Goal: Find specific page/section: Find specific page/section

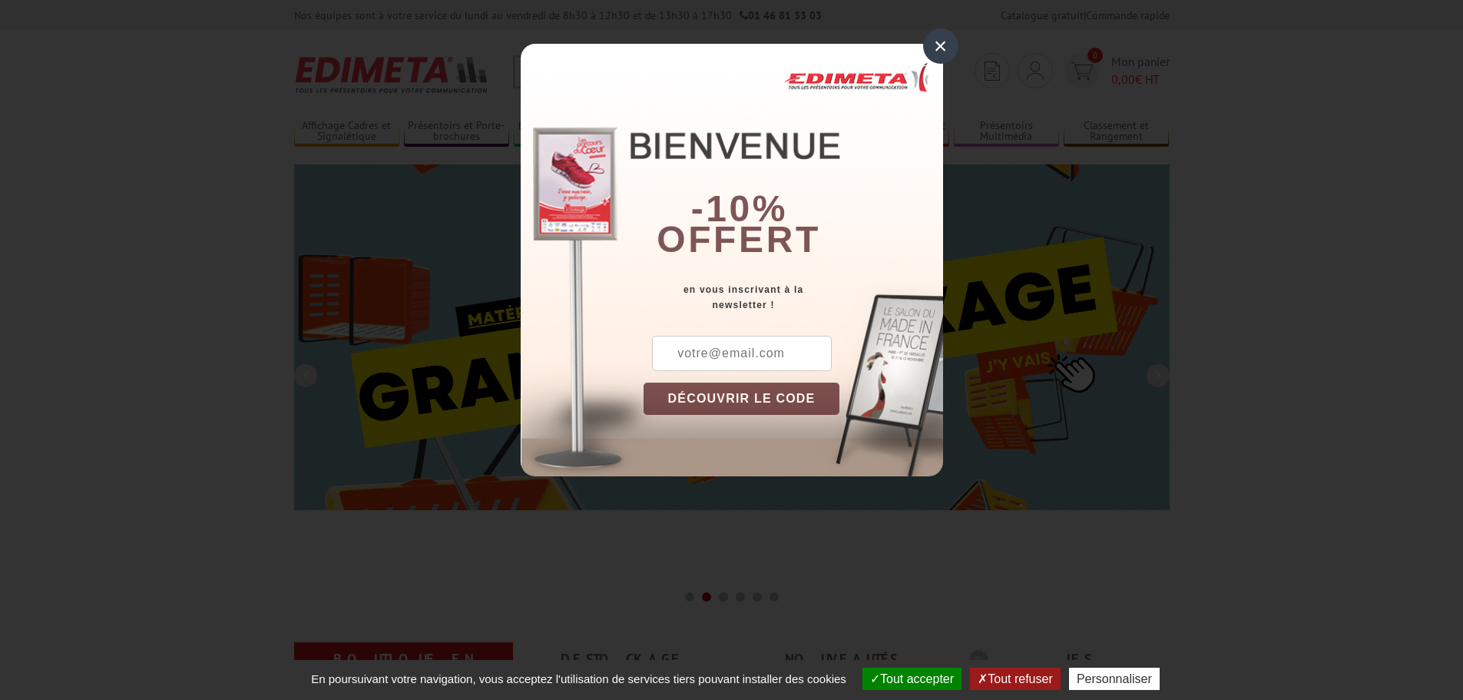
click at [931, 41] on div "×" at bounding box center [940, 45] width 35 height 35
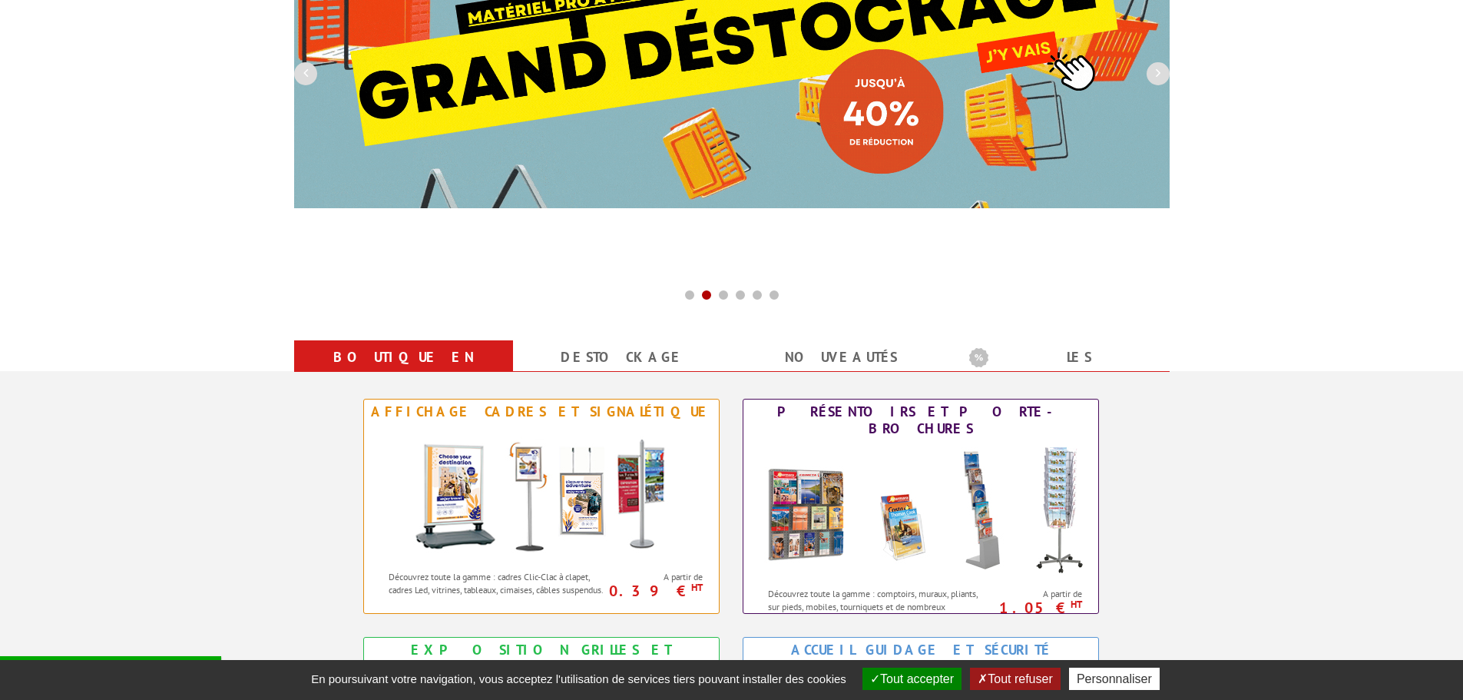
scroll to position [384, 0]
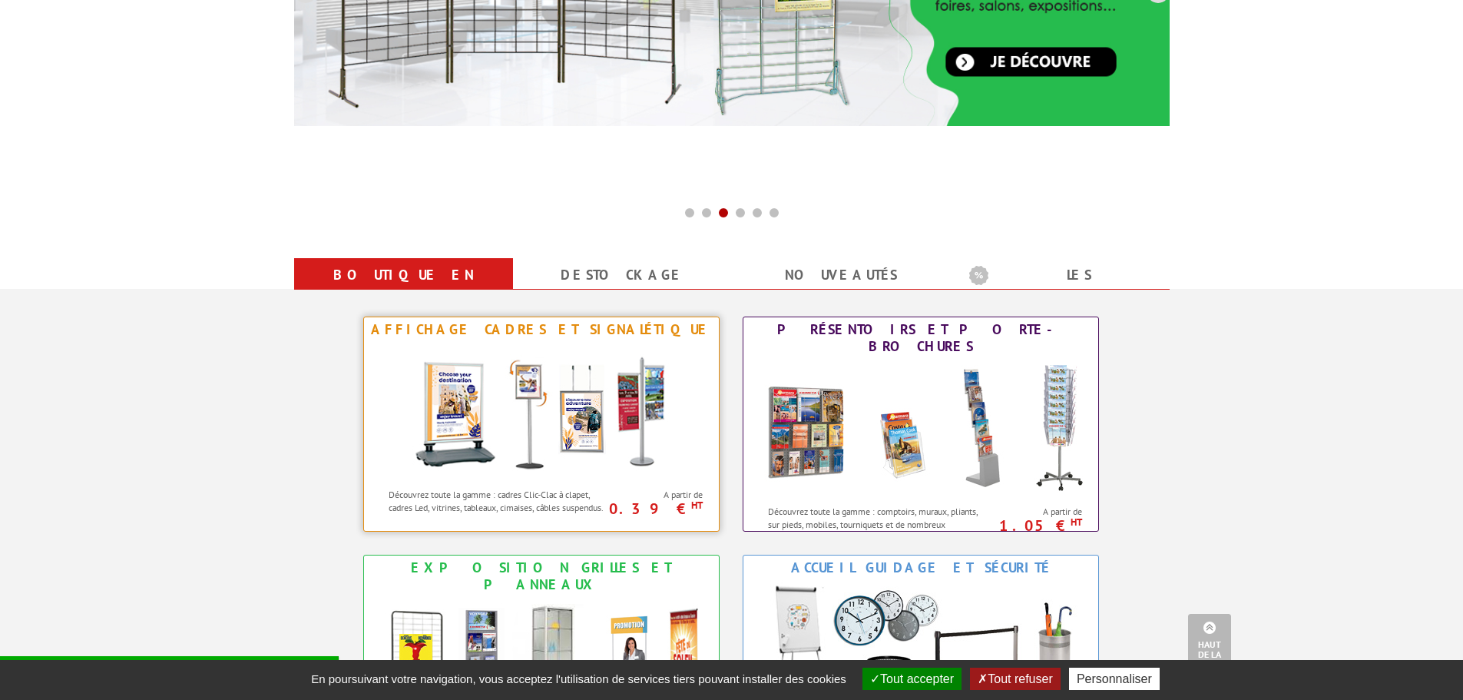
click at [507, 409] on img at bounding box center [541, 411] width 284 height 138
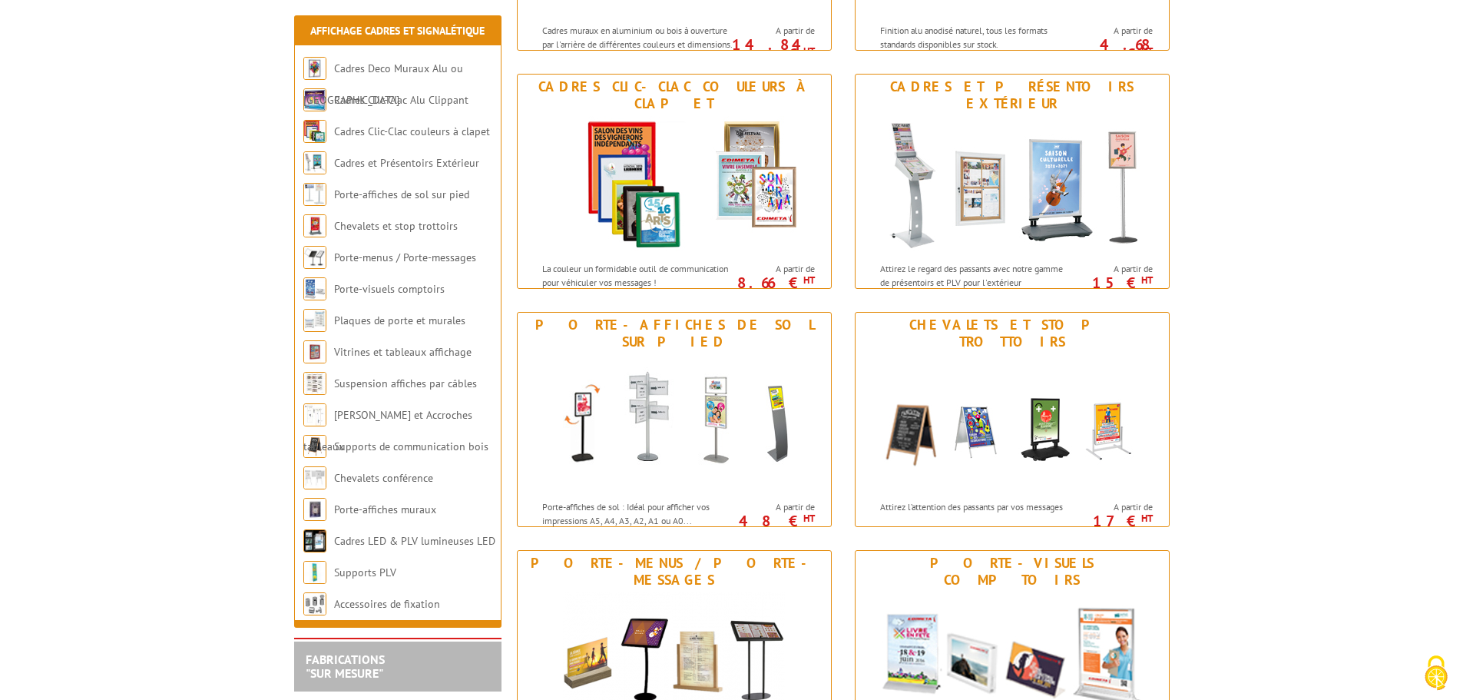
scroll to position [461, 0]
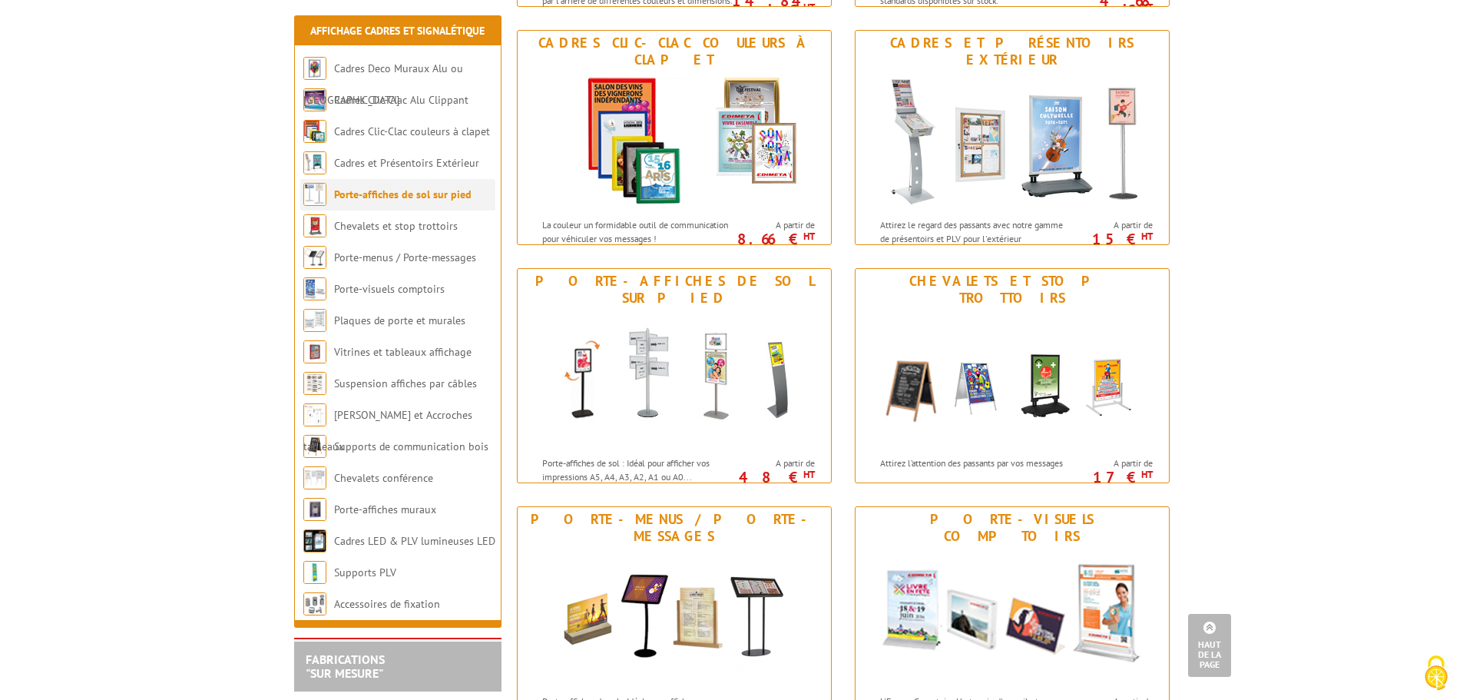
click at [416, 197] on link "Porte-affiches de sol sur pied" at bounding box center [403, 194] width 138 height 14
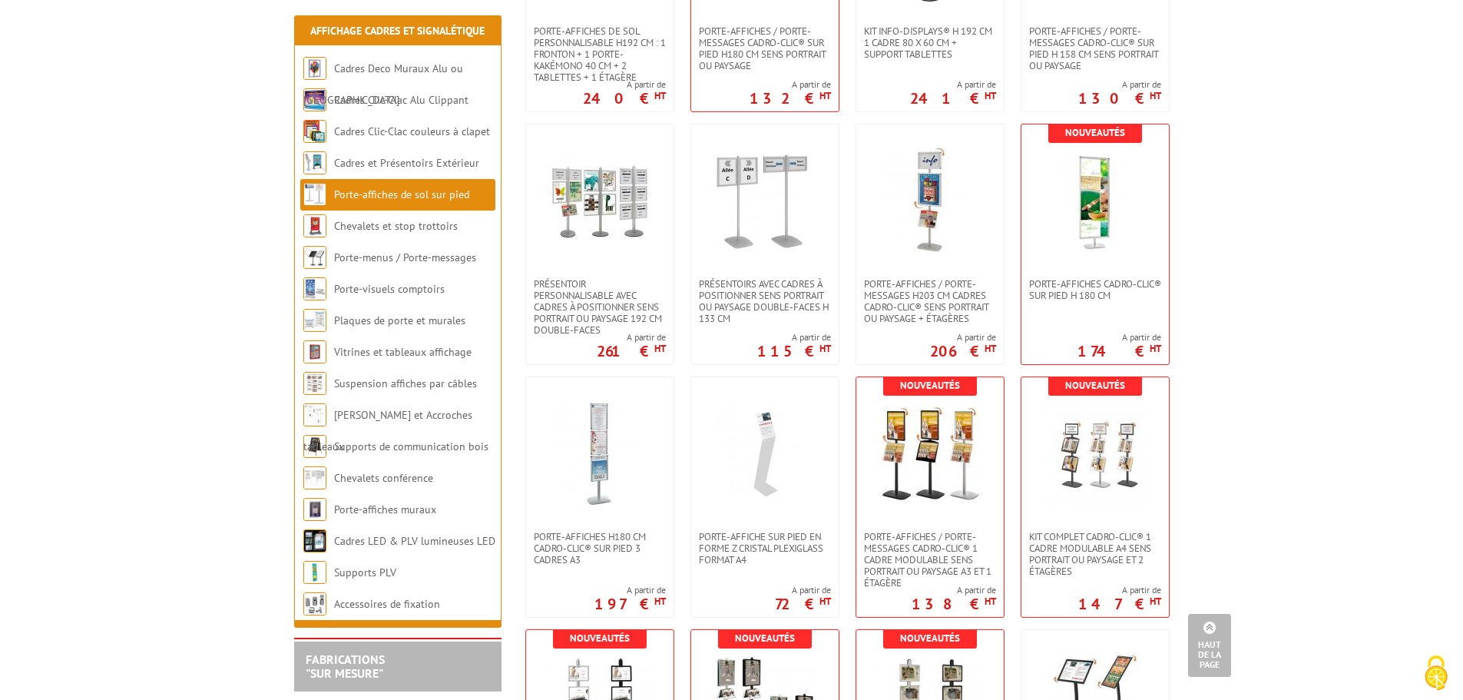
scroll to position [2535, 0]
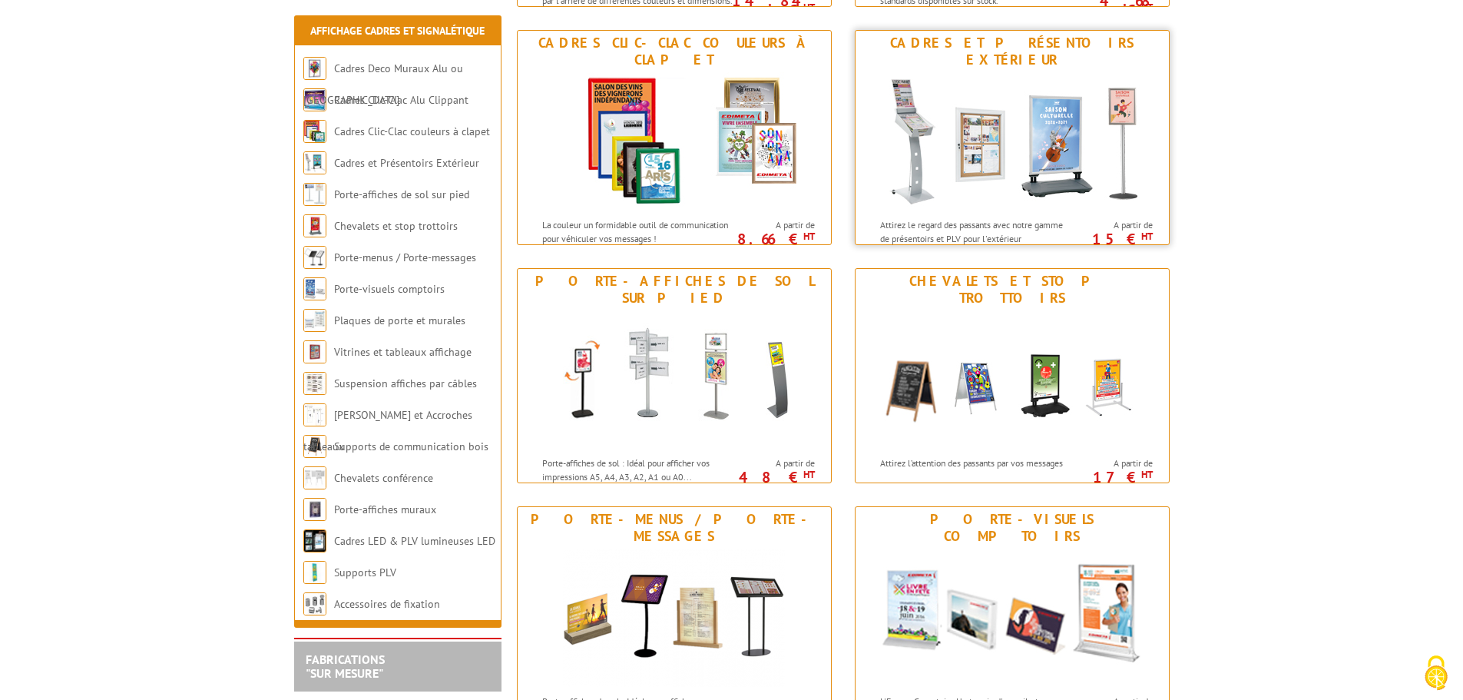
click at [1003, 72] on img at bounding box center [1012, 141] width 284 height 138
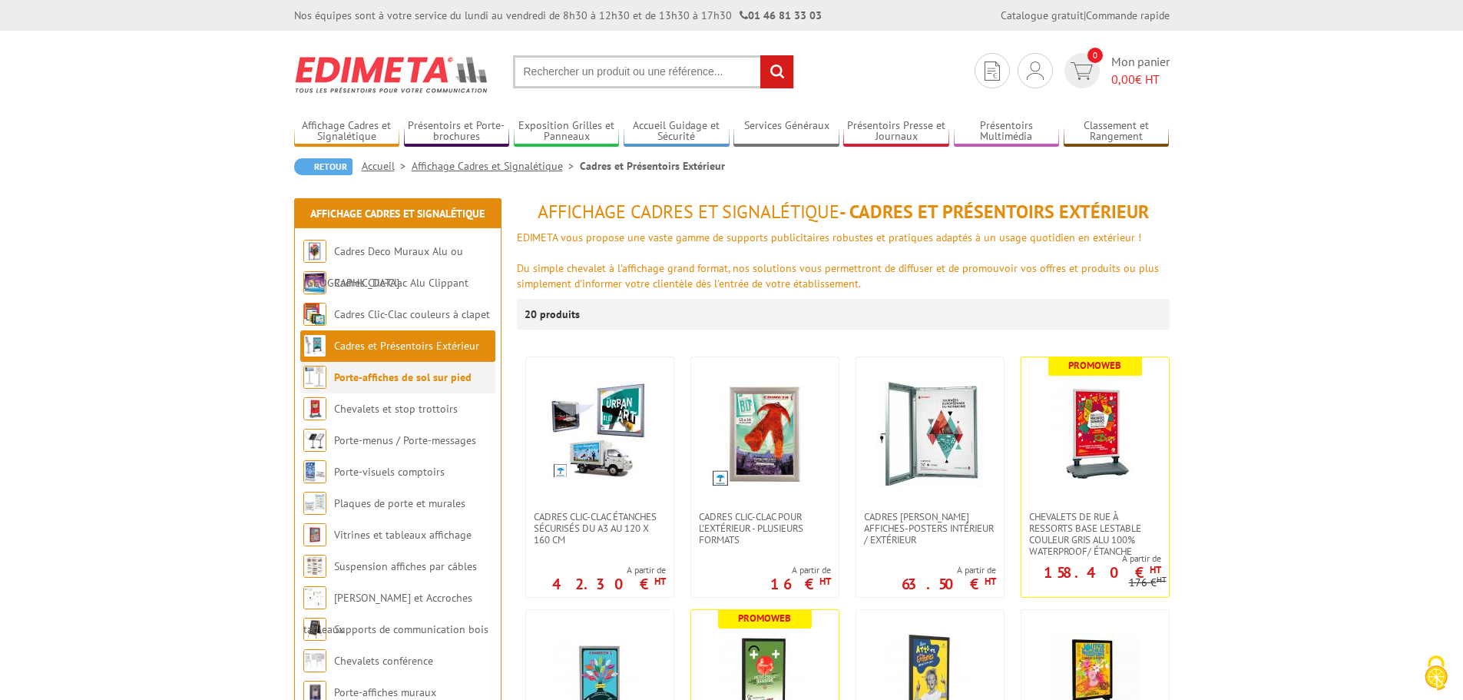
click at [363, 371] on link "Porte-affiches de sol sur pied" at bounding box center [403, 377] width 138 height 14
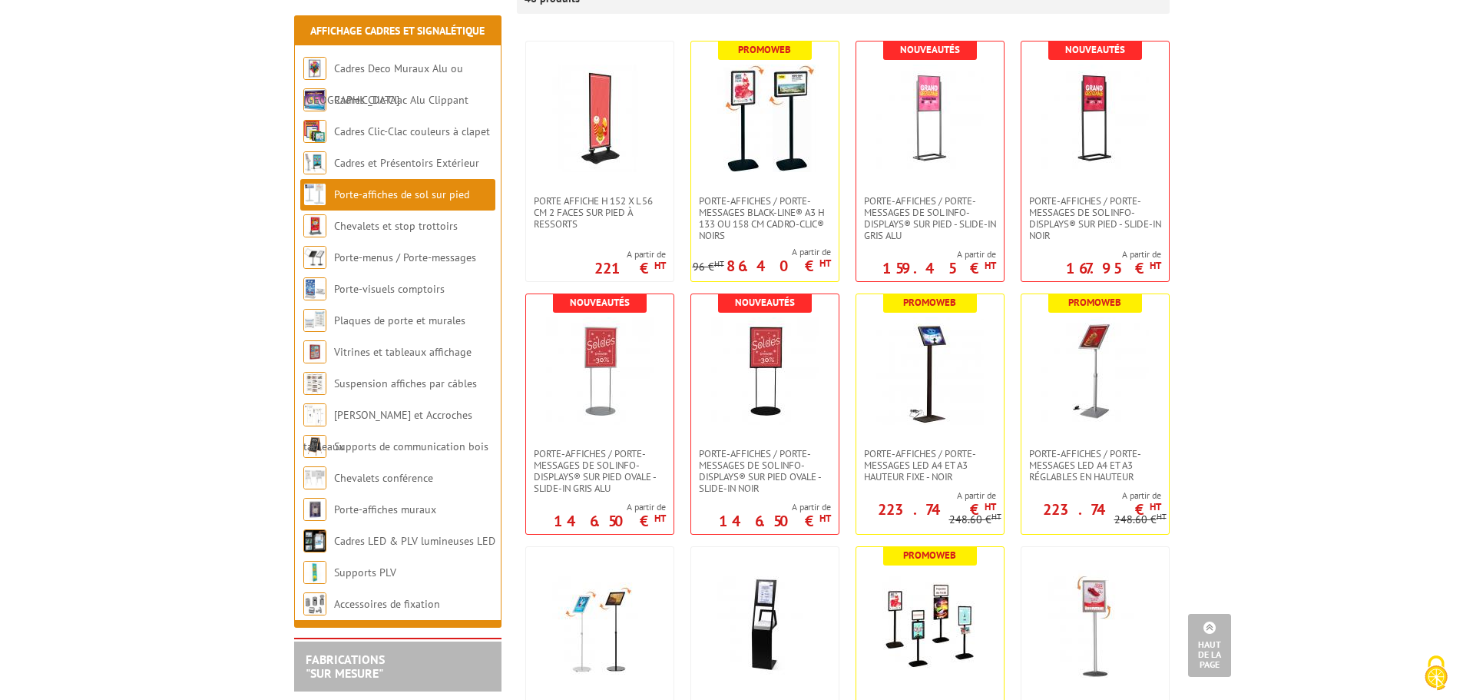
scroll to position [461, 0]
